Goal: Transaction & Acquisition: Purchase product/service

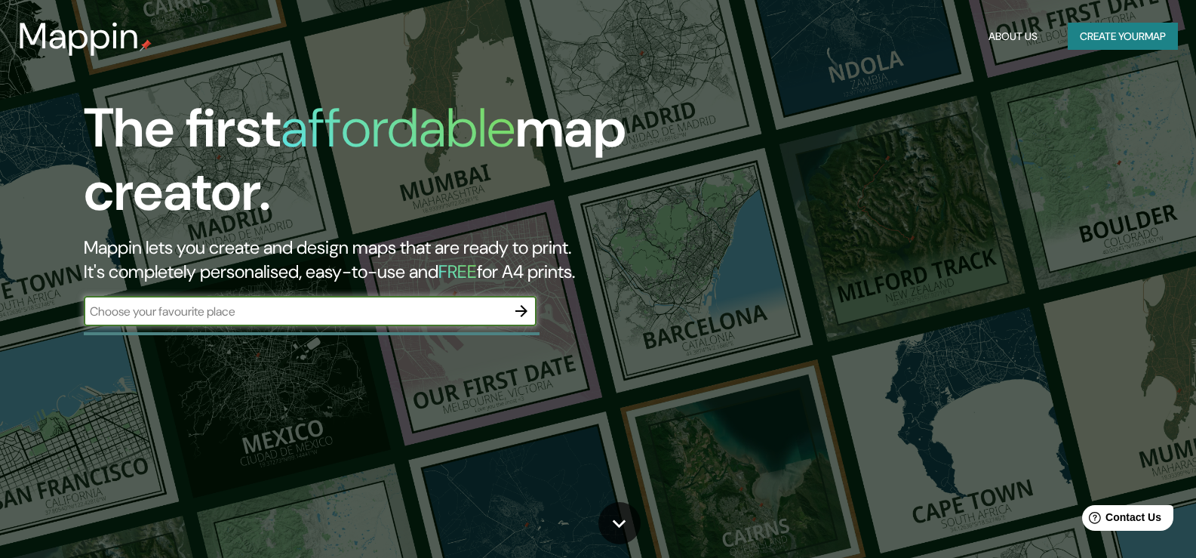
click at [222, 303] on input "text" at bounding box center [295, 311] width 423 height 17
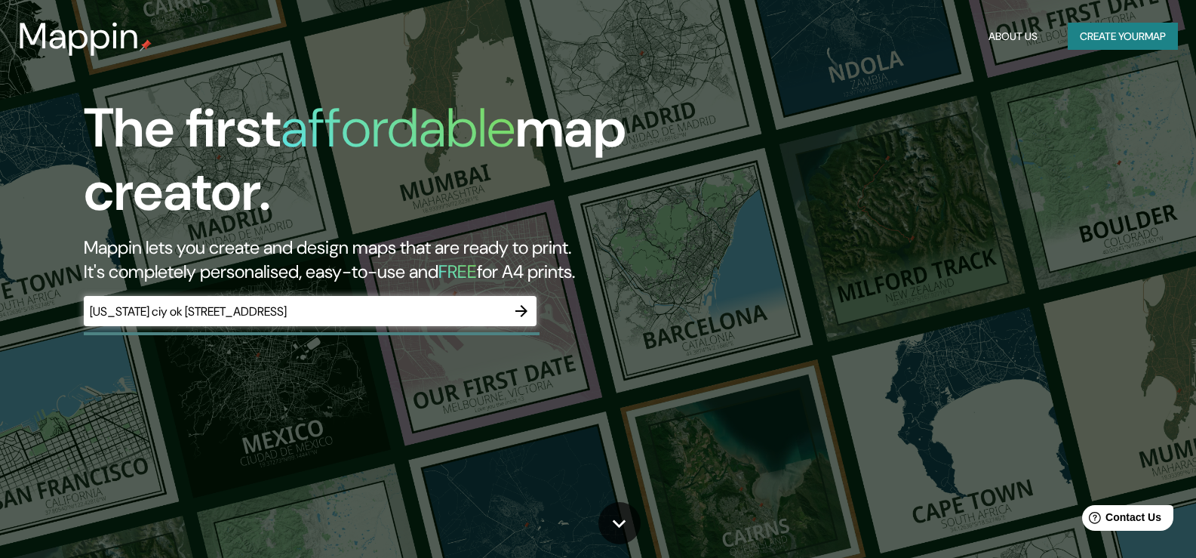
click at [396, 320] on div "[US_STATE] ciy ok [STREET_ADDRESS] ​" at bounding box center [310, 311] width 453 height 30
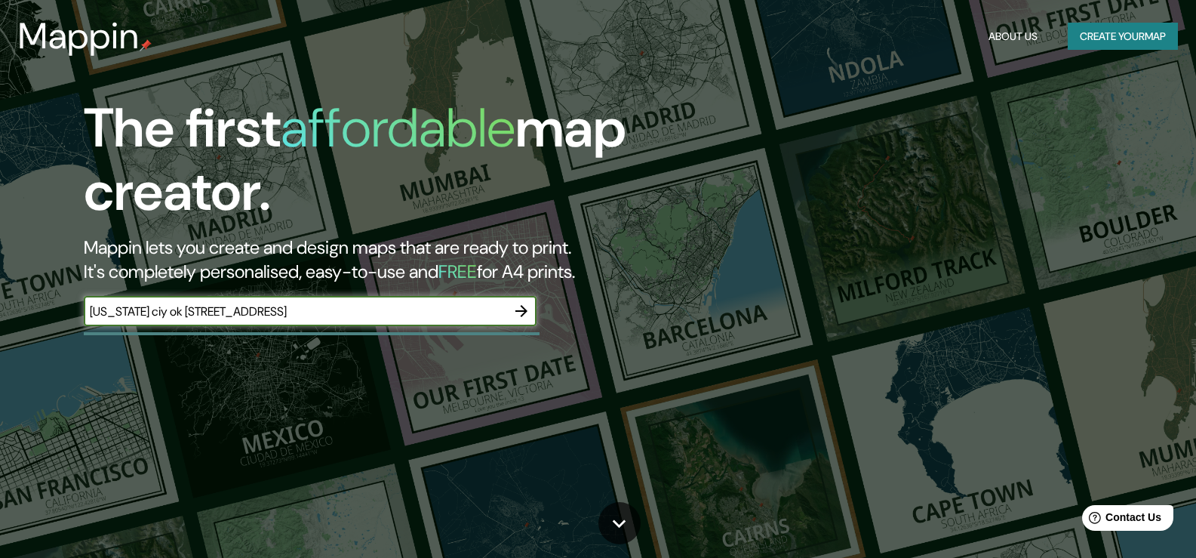
type input "[US_STATE] ciy ok [STREET_ADDRESS]"
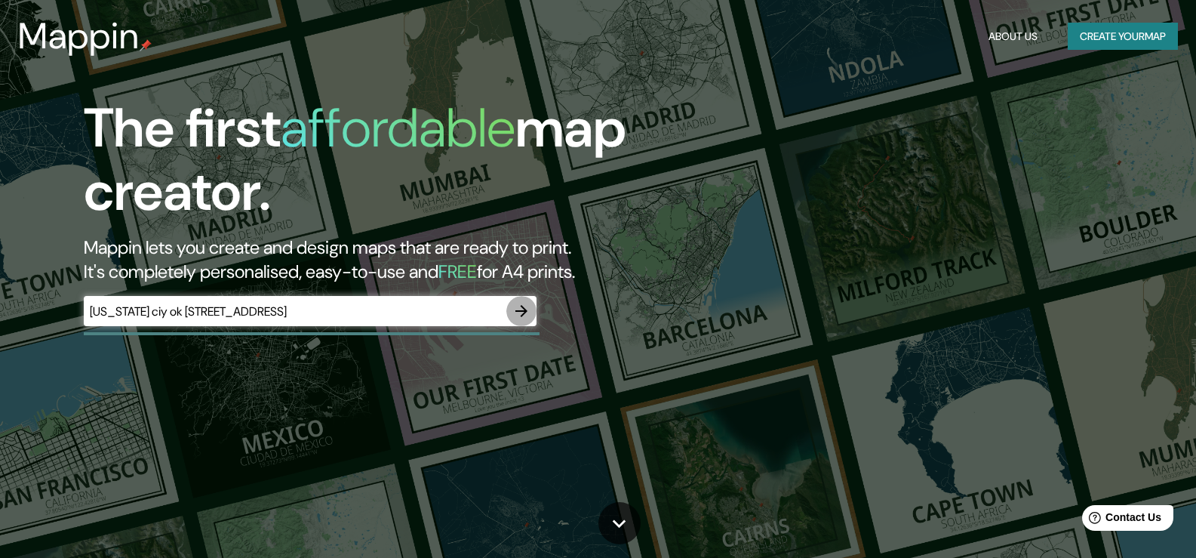
click at [518, 312] on icon "button" at bounding box center [521, 311] width 12 height 12
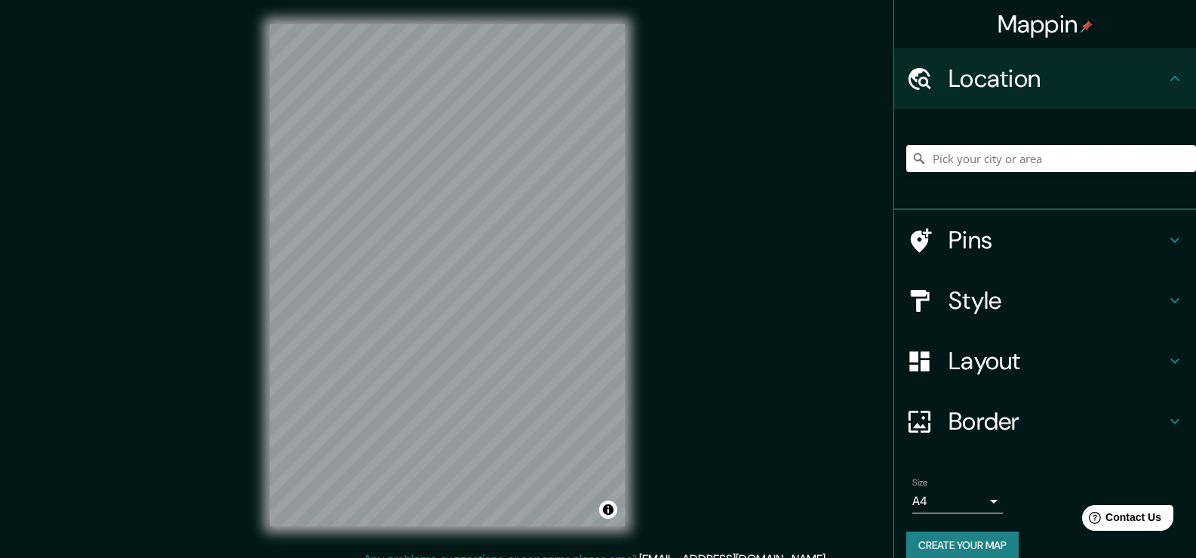
click at [1037, 161] on input "Pick your city or area" at bounding box center [1051, 158] width 290 height 27
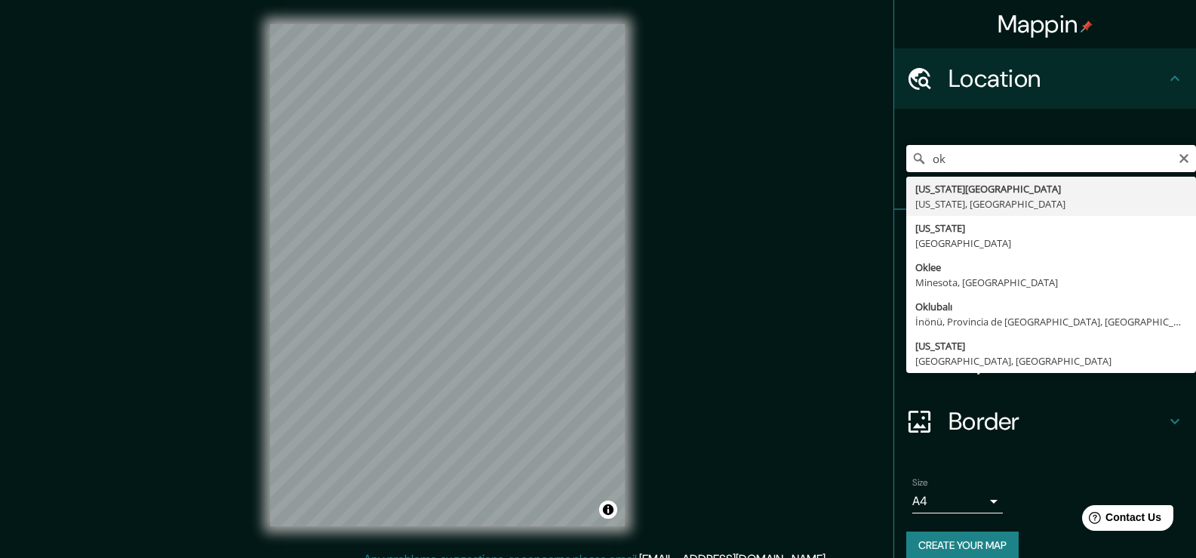
type input "o"
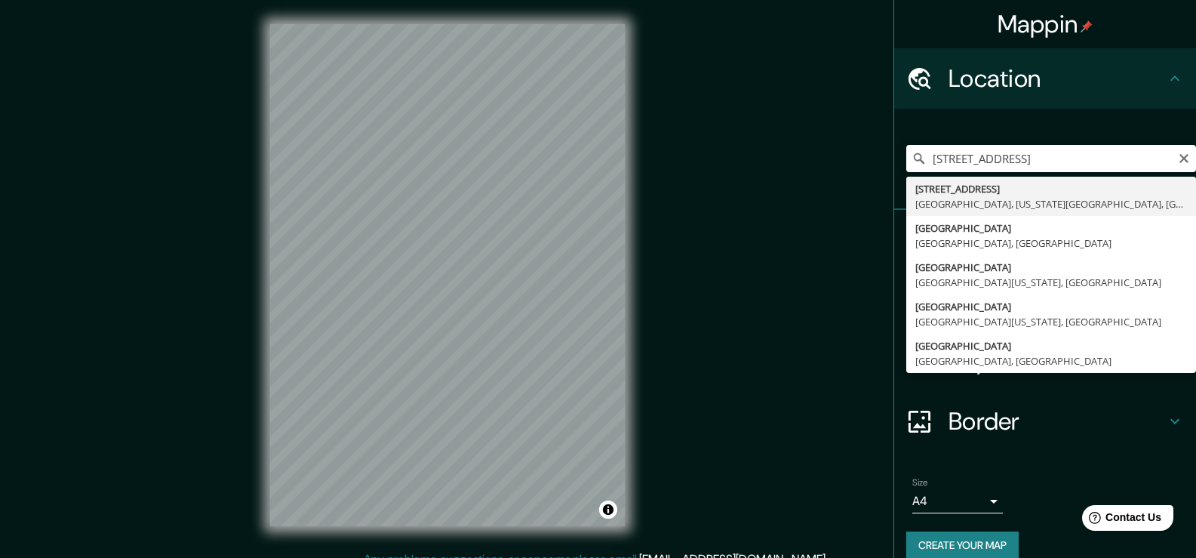
type input "[STREET_ADDRESS][US_STATE]"
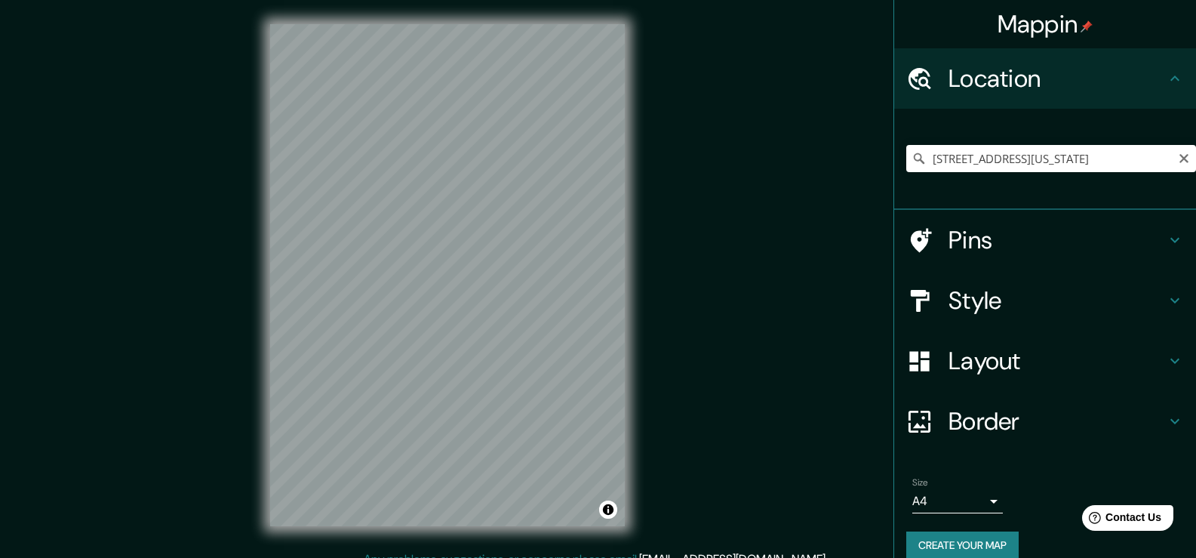
click at [911, 158] on icon at bounding box center [918, 158] width 15 height 15
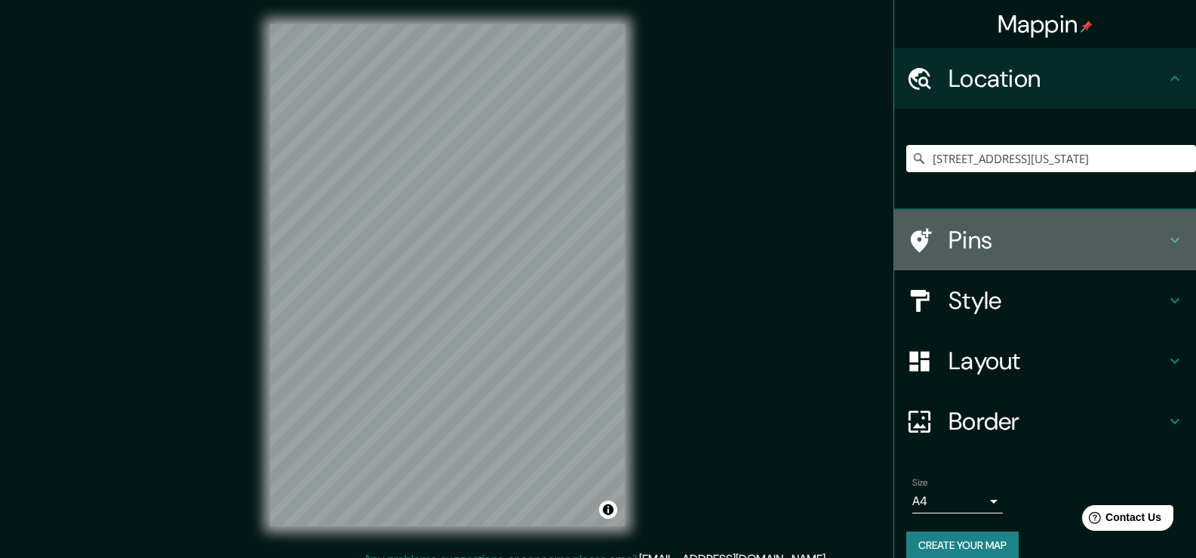
click at [948, 244] on h4 "Pins" at bounding box center [1056, 240] width 217 height 30
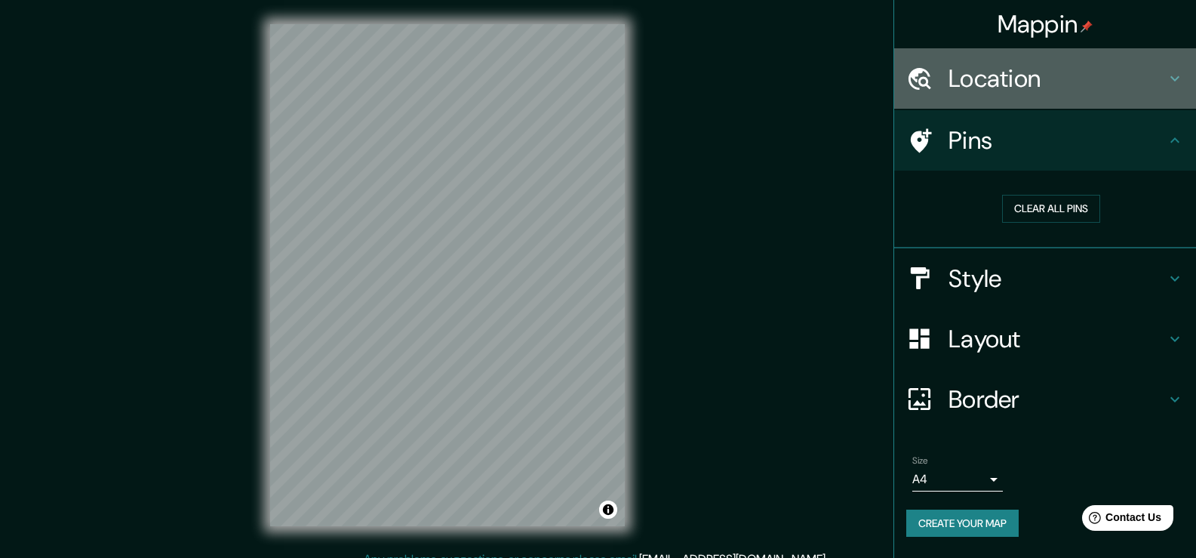
click at [1004, 93] on h4 "Location" at bounding box center [1056, 78] width 217 height 30
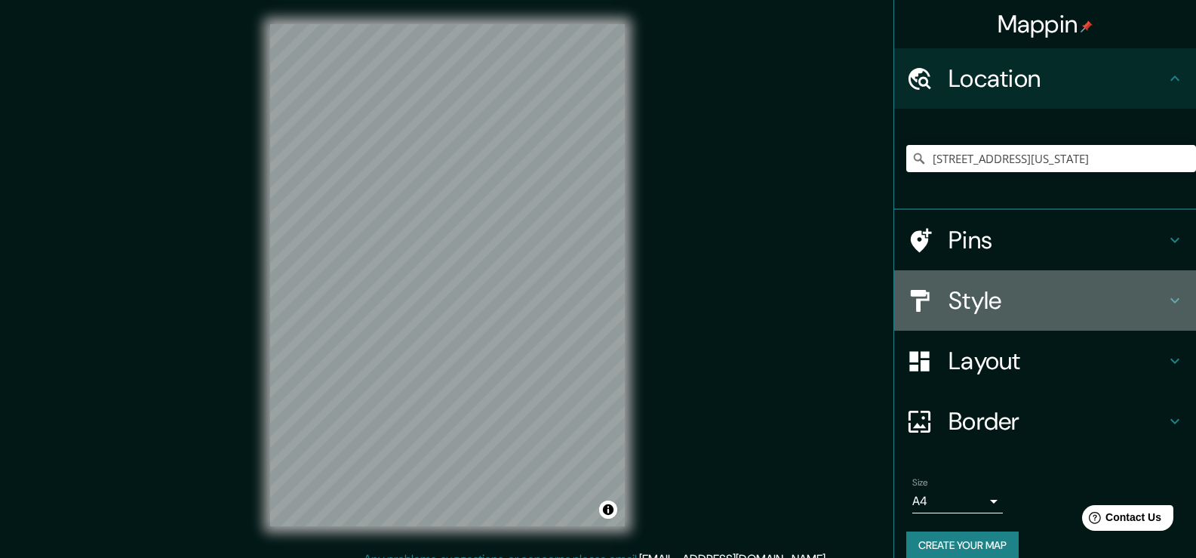
click at [961, 297] on h4 "Style" at bounding box center [1056, 300] width 217 height 30
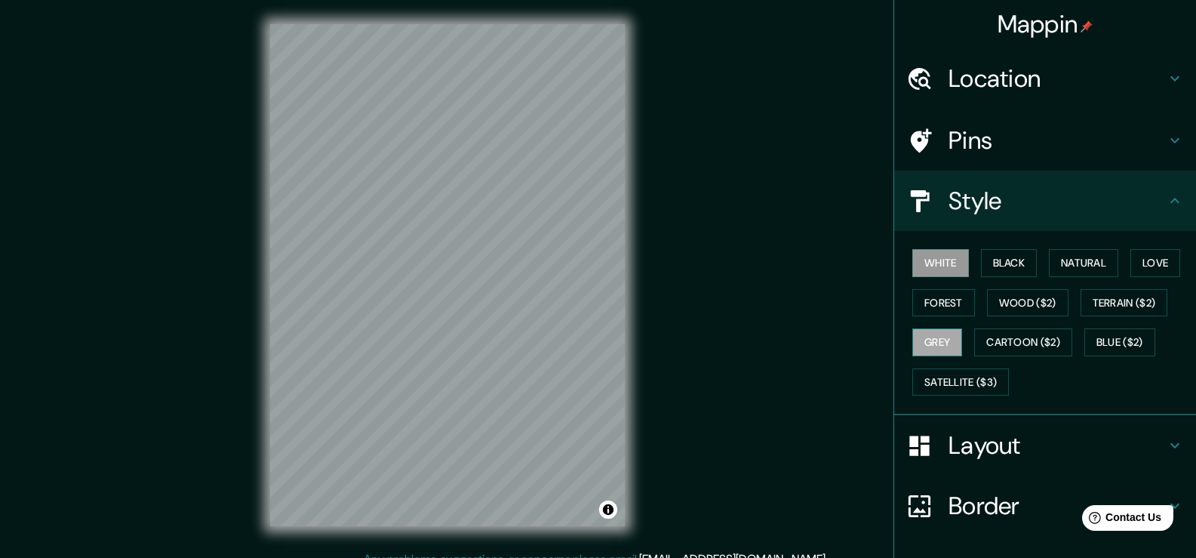
click at [941, 338] on button "Grey" at bounding box center [937, 342] width 50 height 28
click at [1124, 300] on button "Terrain ($2)" at bounding box center [1124, 303] width 88 height 28
click at [938, 266] on button "White" at bounding box center [940, 263] width 57 height 28
click at [1063, 259] on button "Natural" at bounding box center [1083, 263] width 69 height 28
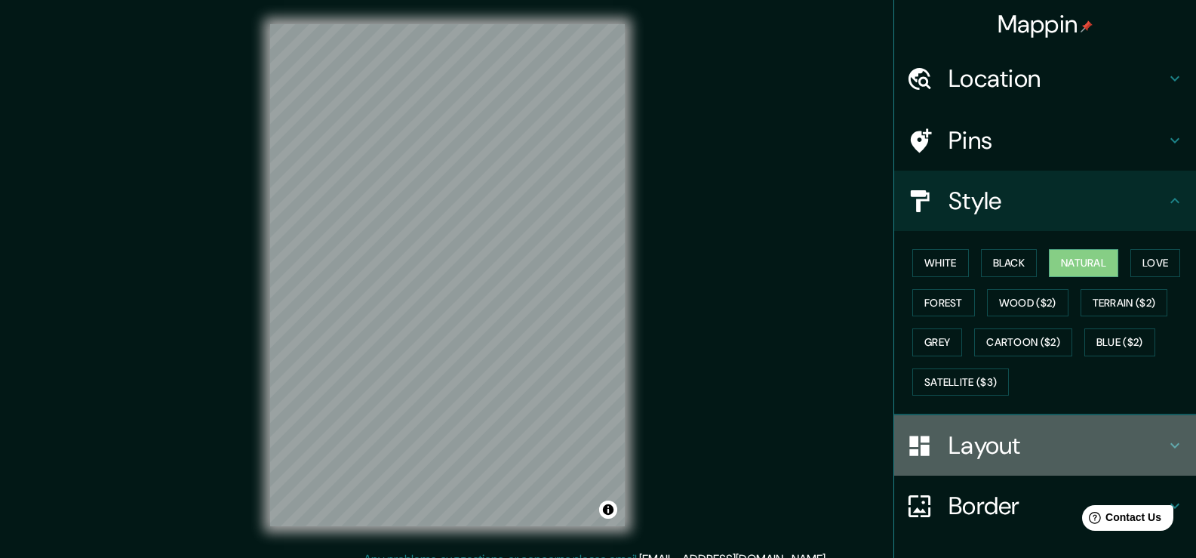
click at [979, 444] on h4 "Layout" at bounding box center [1056, 445] width 217 height 30
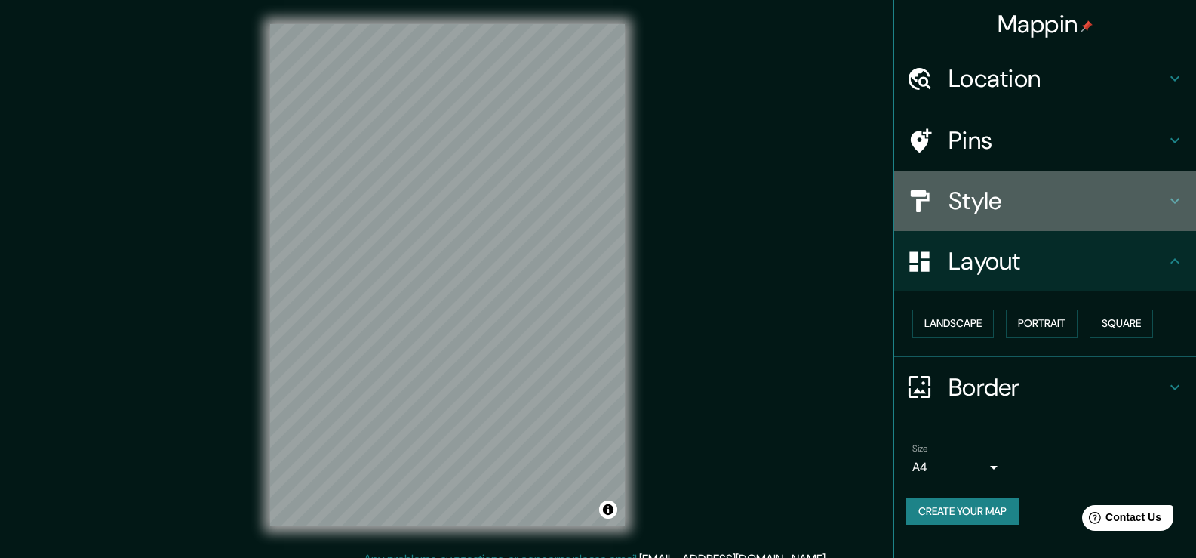
click at [1000, 213] on h4 "Style" at bounding box center [1056, 201] width 217 height 30
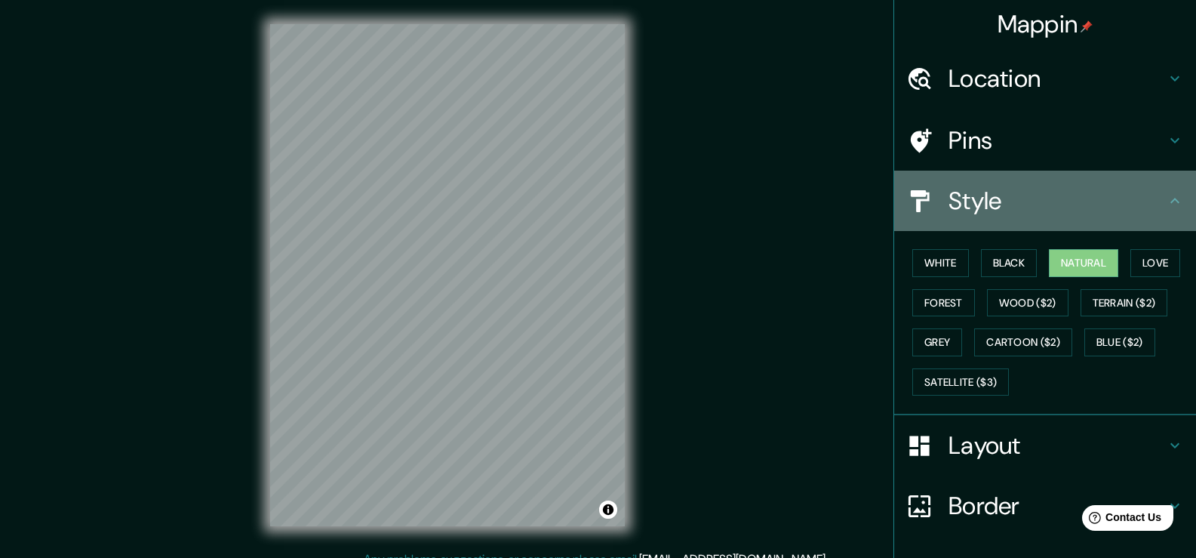
click at [988, 214] on h4 "Style" at bounding box center [1056, 201] width 217 height 30
click at [1166, 195] on icon at bounding box center [1175, 201] width 18 height 18
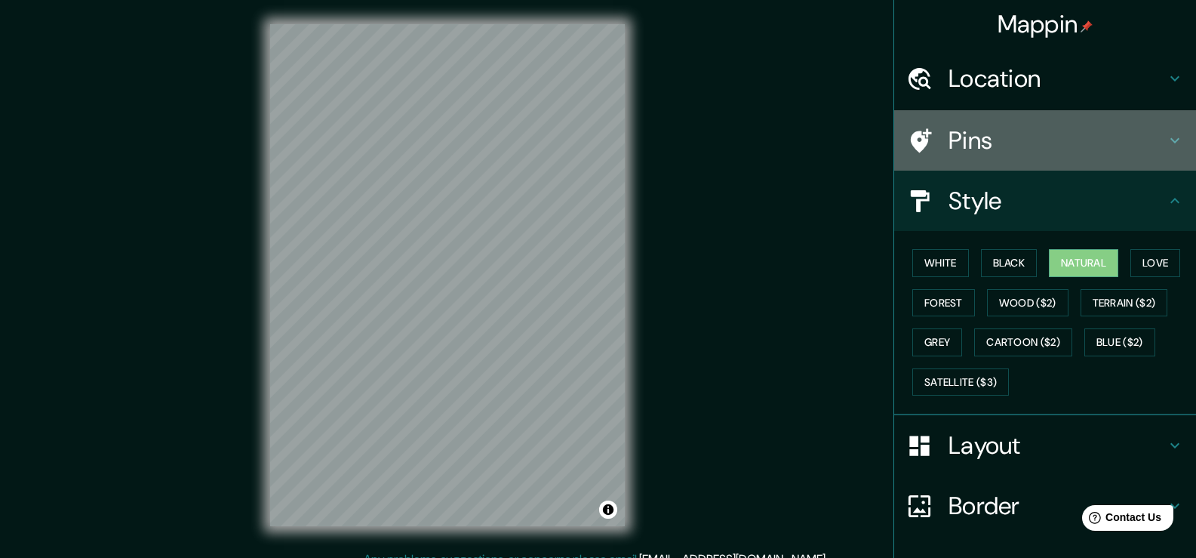
click at [1170, 138] on icon at bounding box center [1174, 140] width 9 height 5
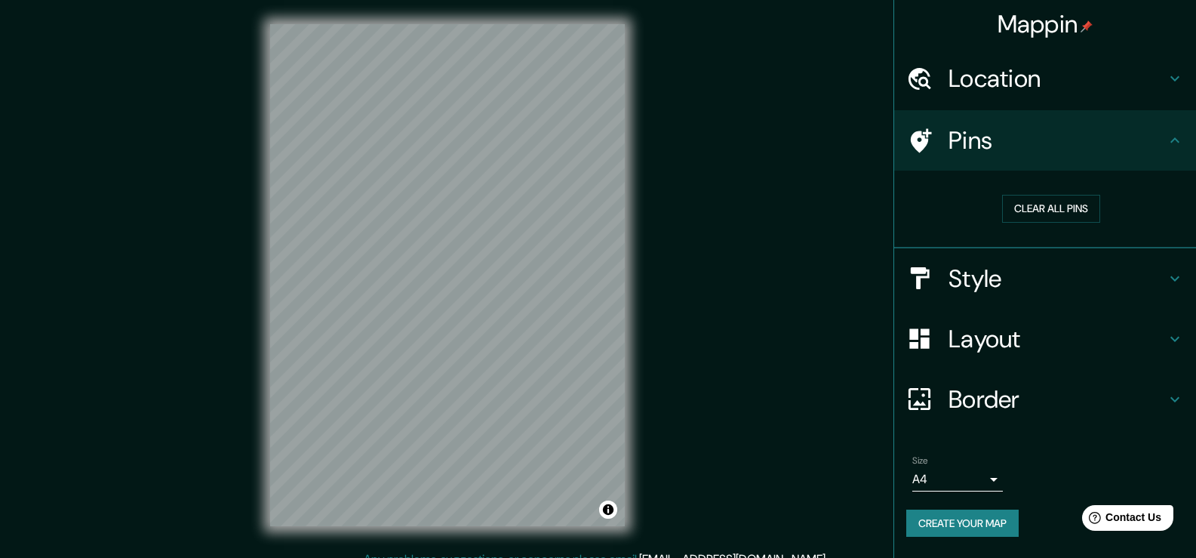
click at [1172, 78] on icon at bounding box center [1174, 78] width 9 height 5
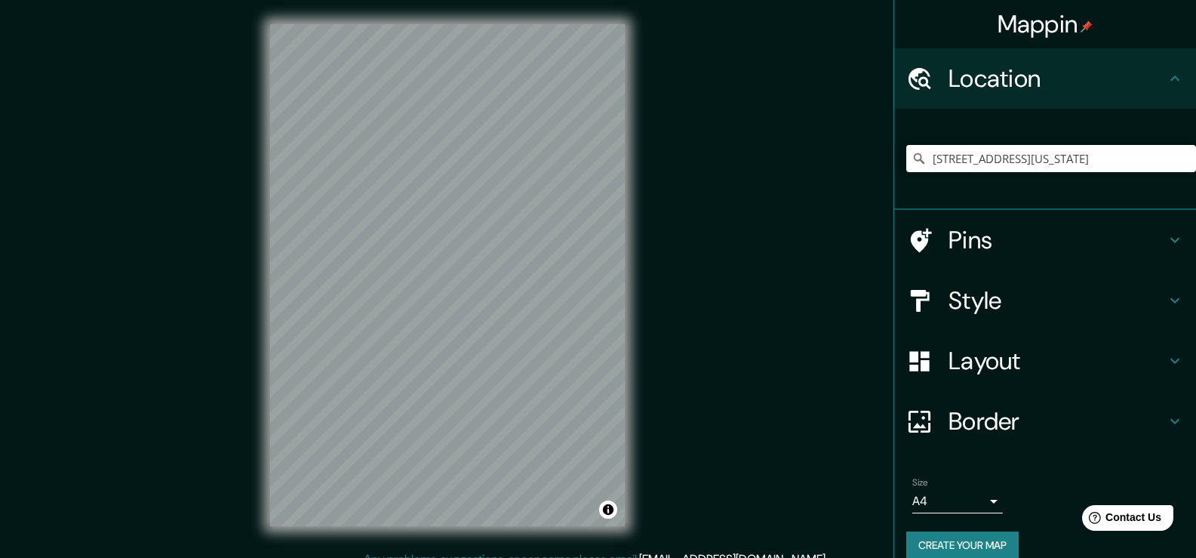
click at [976, 426] on h4 "Border" at bounding box center [1056, 421] width 217 height 30
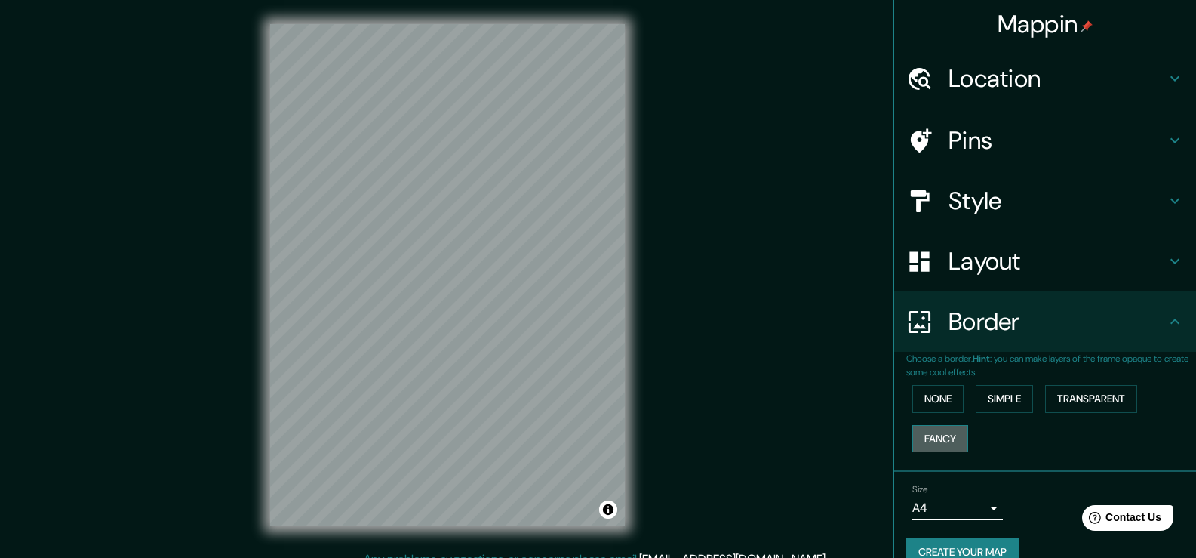
click at [942, 431] on button "Fancy" at bounding box center [940, 439] width 56 height 28
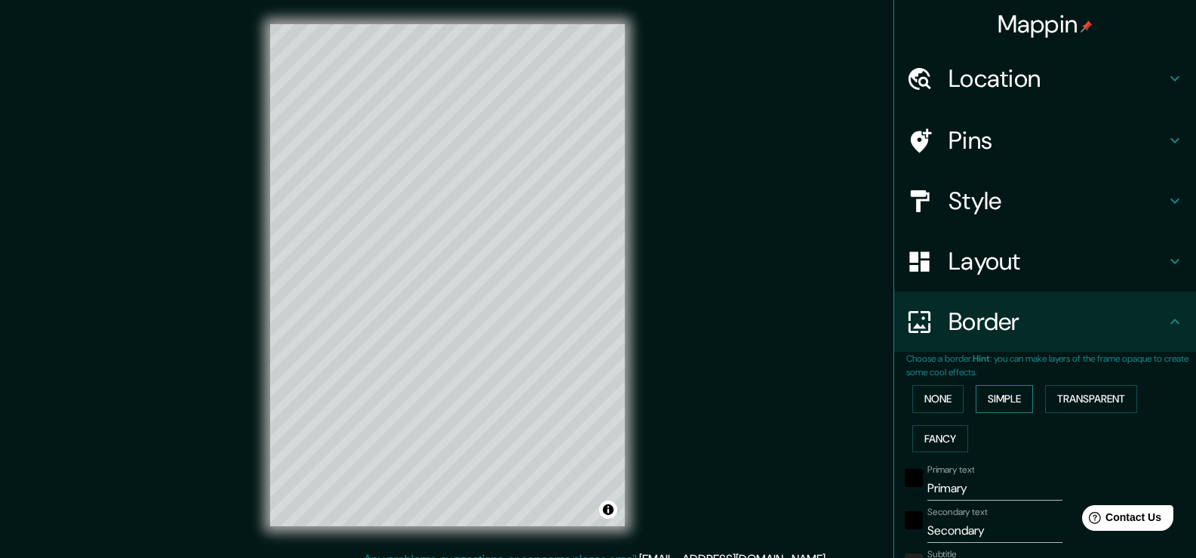
click at [1000, 403] on button "Simple" at bounding box center [1004, 399] width 57 height 28
click at [1068, 401] on button "Transparent" at bounding box center [1091, 399] width 92 height 28
click at [929, 398] on button "None" at bounding box center [937, 399] width 51 height 28
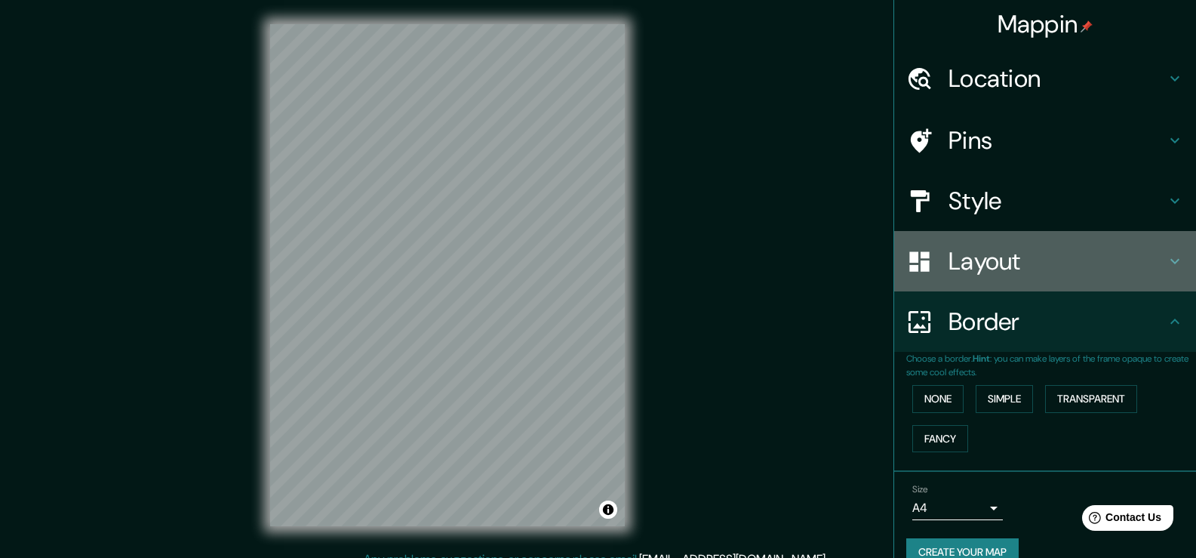
click at [949, 264] on h4 "Layout" at bounding box center [1056, 261] width 217 height 30
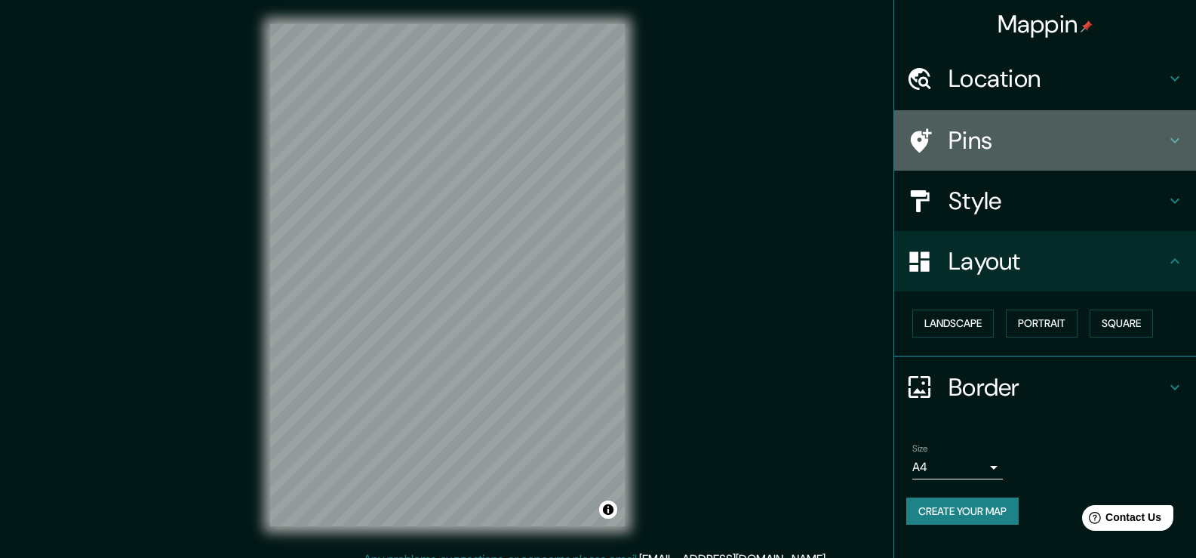
click at [939, 140] on div at bounding box center [927, 141] width 42 height 26
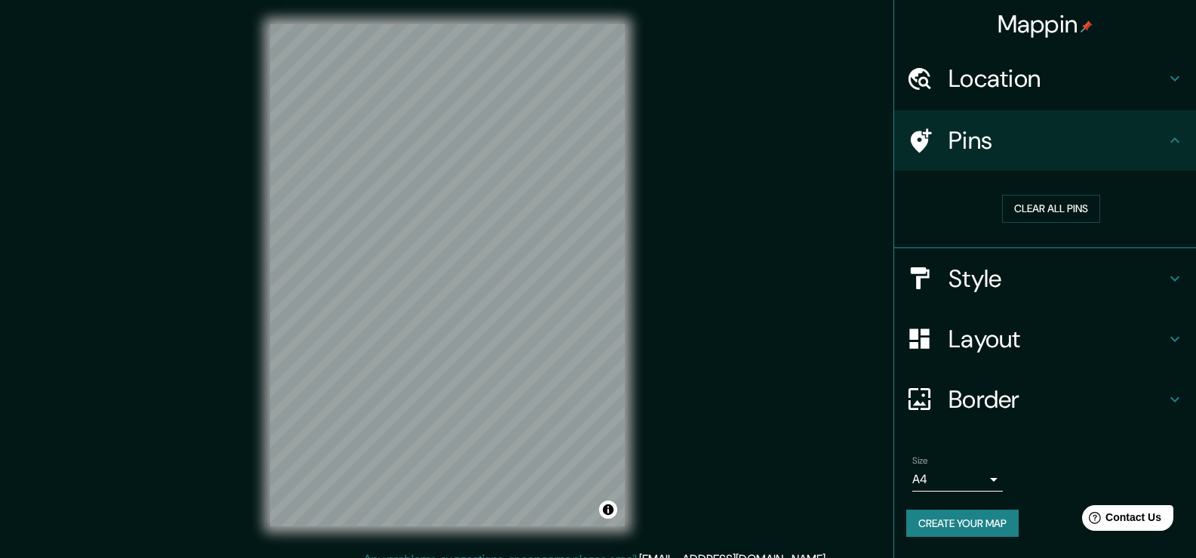
click at [988, 525] on button "Create your map" at bounding box center [962, 523] width 112 height 28
